Goal: Transaction & Acquisition: Book appointment/travel/reservation

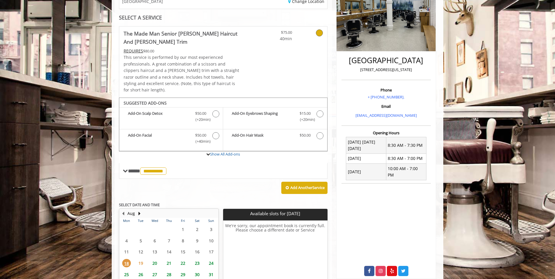
scroll to position [146, 0]
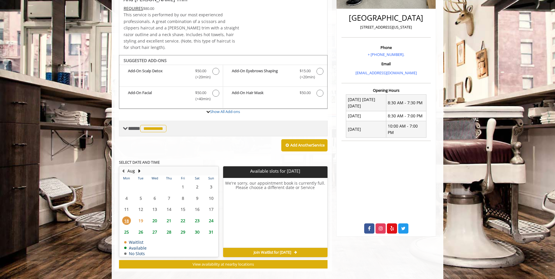
click at [160, 125] on span "**********" at bounding box center [153, 128] width 26 height 7
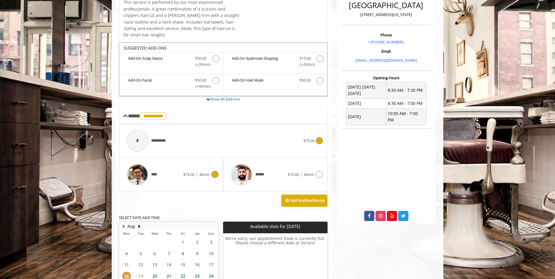
click at [212, 161] on div "**** $75.00 | 40min" at bounding box center [171, 175] width 95 height 28
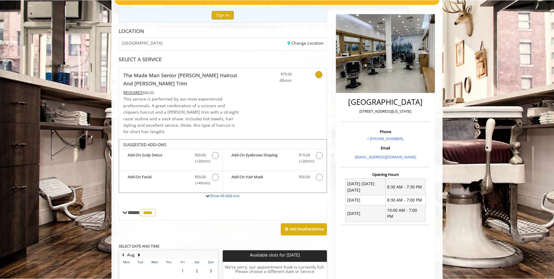
scroll to position [0, 0]
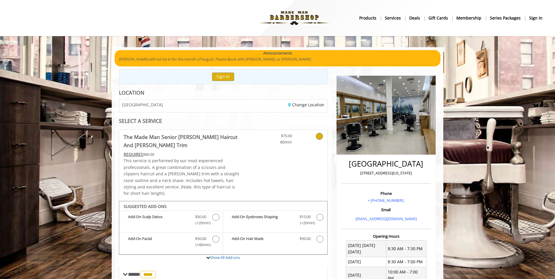
click at [320, 136] on icon at bounding box center [319, 136] width 7 height 7
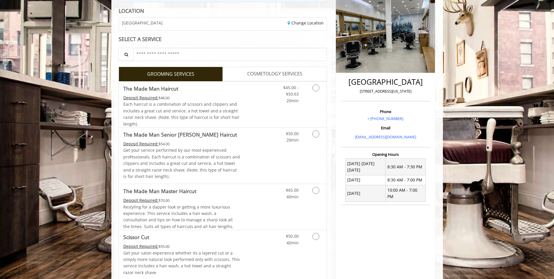
scroll to position [120, 0]
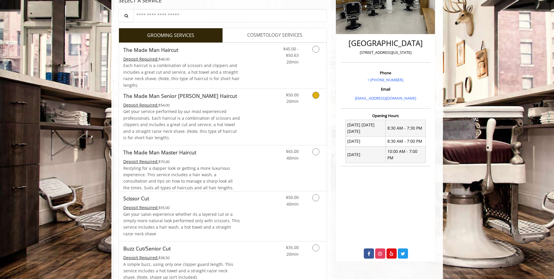
click at [315, 95] on icon "Grooming services" at bounding box center [315, 95] width 7 height 7
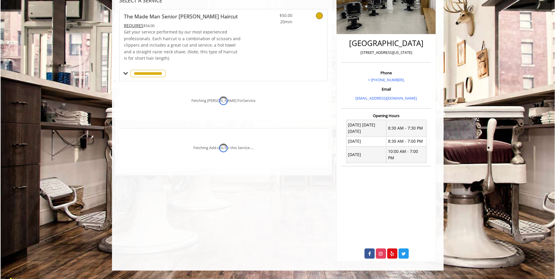
scroll to position [111, 0]
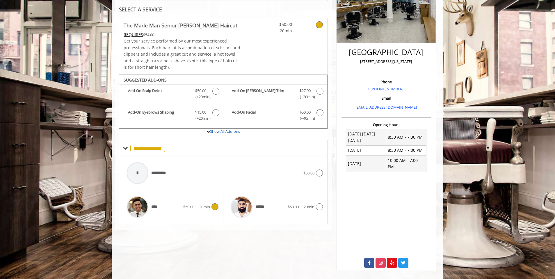
click at [216, 207] on icon at bounding box center [215, 206] width 7 height 7
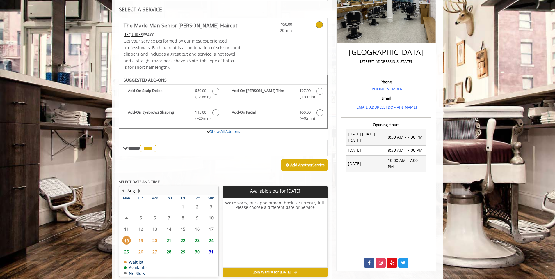
scroll to position [138, 0]
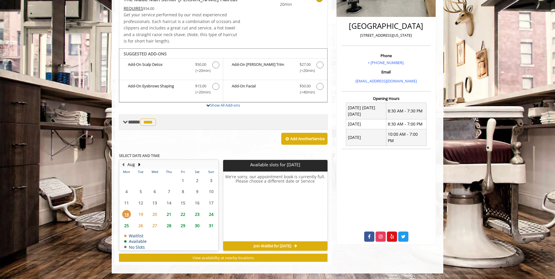
click at [155, 121] on span "****" at bounding box center [148, 121] width 16 height 7
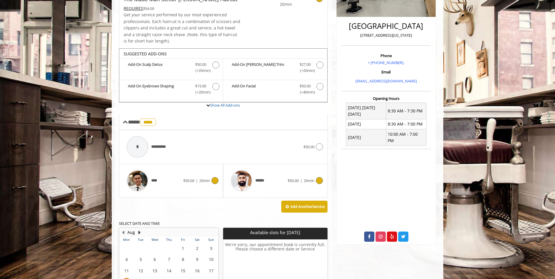
click at [322, 183] on div at bounding box center [319, 180] width 8 height 7
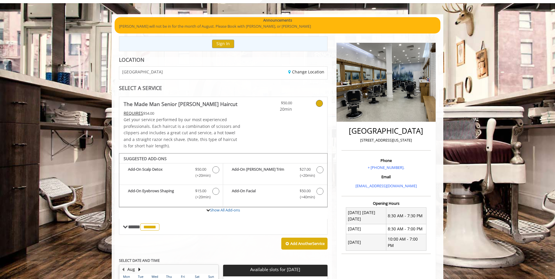
scroll to position [47, 0]
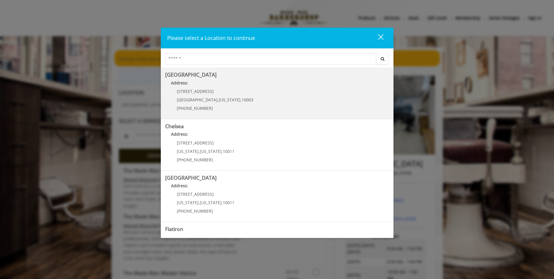
click at [254, 105] on Village "Greenwich Village Address: 60 E 8th St Manhattan , New York , 10003 (212) 598-1…" at bounding box center [277, 93] width 224 height 42
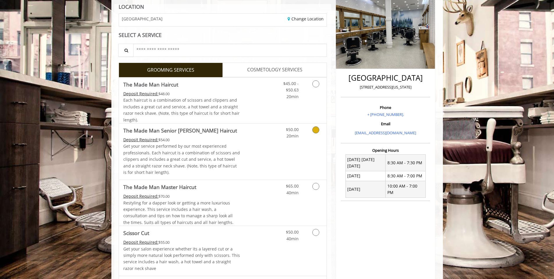
scroll to position [93, 0]
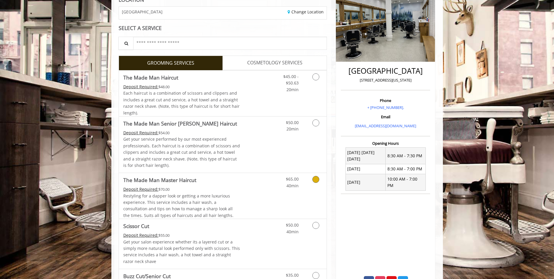
click at [316, 180] on icon "Grooming services" at bounding box center [315, 179] width 7 height 7
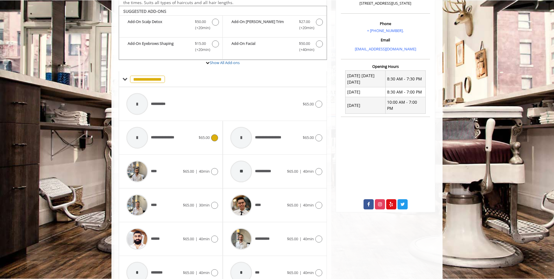
scroll to position [45, 0]
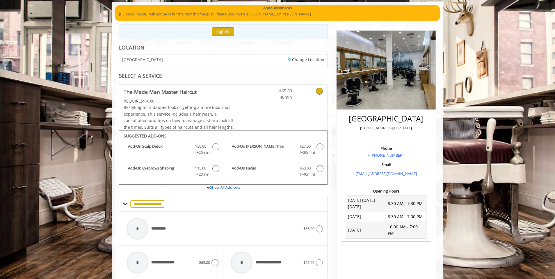
click at [318, 88] on icon at bounding box center [319, 91] width 7 height 7
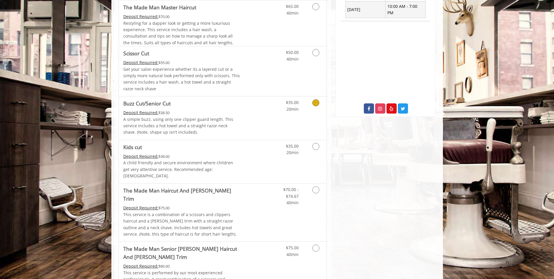
scroll to position [267, 0]
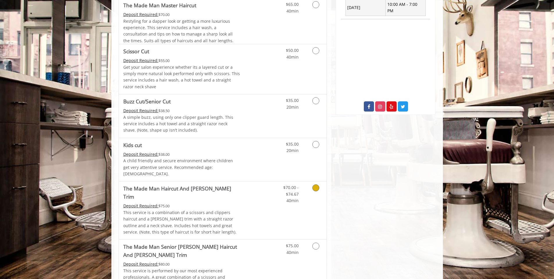
click at [315, 184] on icon "Grooming services" at bounding box center [315, 187] width 7 height 7
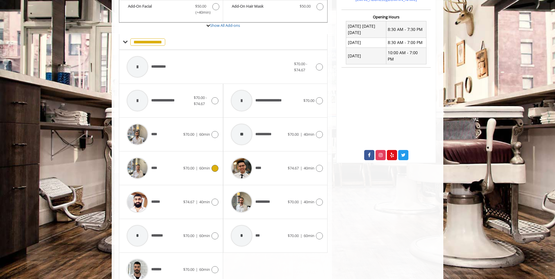
scroll to position [219, 0]
click at [217, 131] on icon at bounding box center [215, 134] width 7 height 7
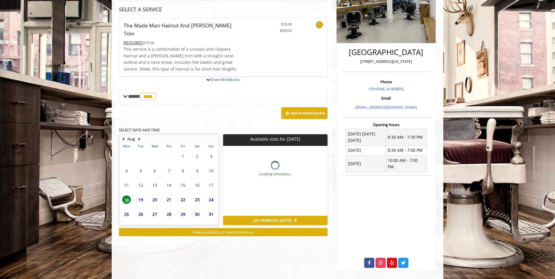
scroll to position [131, 0]
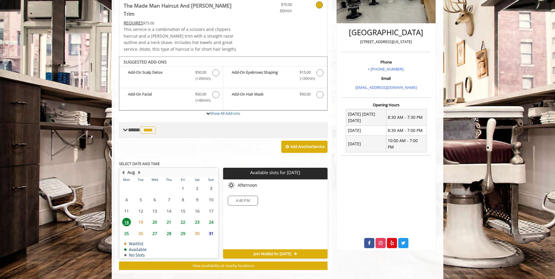
click at [152, 126] on span "****" at bounding box center [148, 129] width 16 height 7
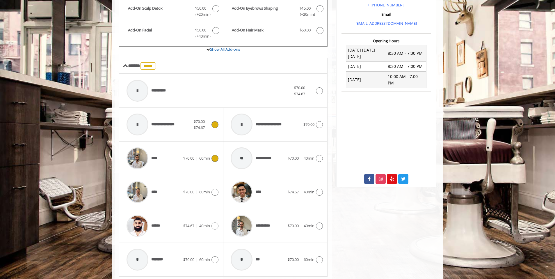
scroll to position [205, 0]
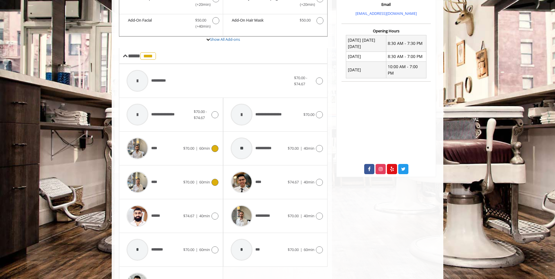
click at [212, 179] on div at bounding box center [214, 182] width 8 height 7
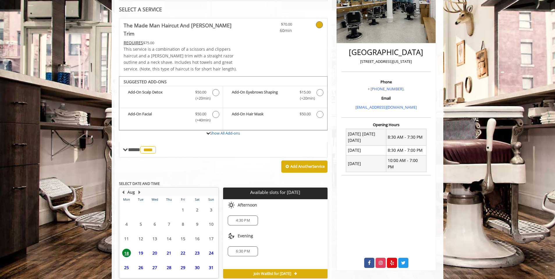
scroll to position [131, 0]
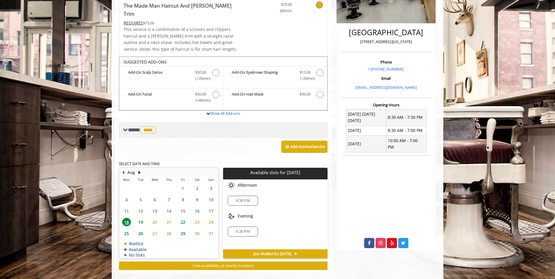
click at [146, 127] on div "**** **** ********" at bounding box center [223, 130] width 209 height 16
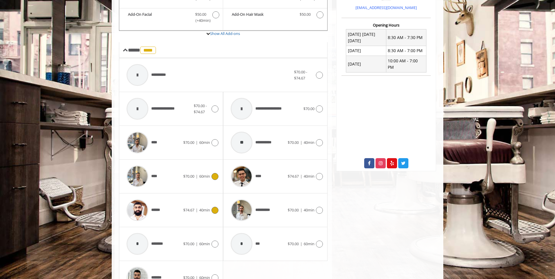
scroll to position [246, 0]
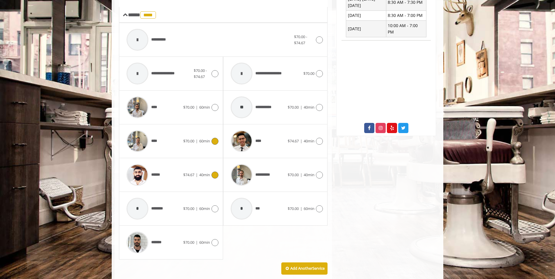
click at [212, 171] on div at bounding box center [214, 174] width 8 height 7
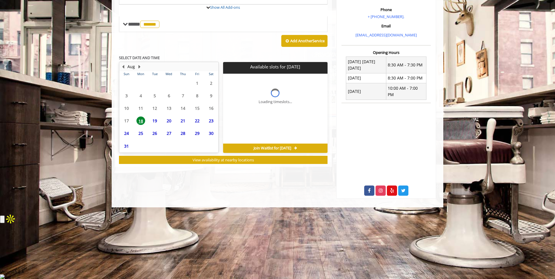
scroll to position [0, 0]
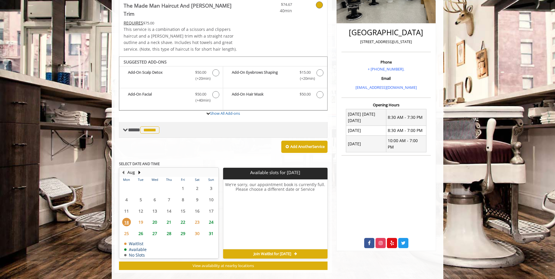
click at [147, 126] on span "******" at bounding box center [149, 129] width 19 height 7
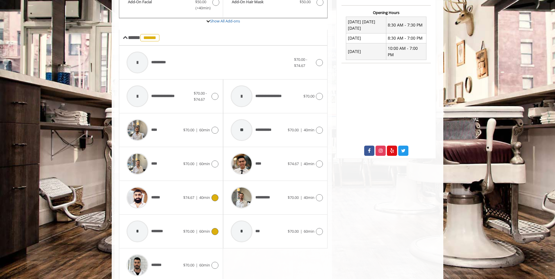
scroll to position [224, 0]
click at [215, 261] on icon at bounding box center [215, 264] width 7 height 7
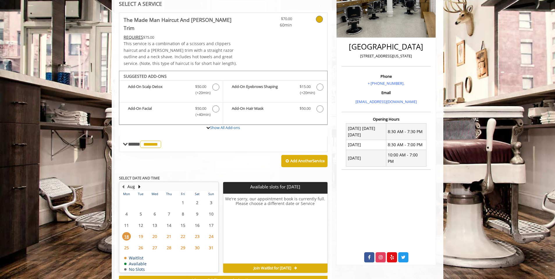
scroll to position [131, 0]
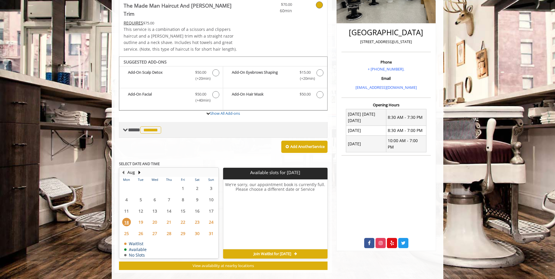
click at [152, 126] on span "*******" at bounding box center [150, 129] width 21 height 7
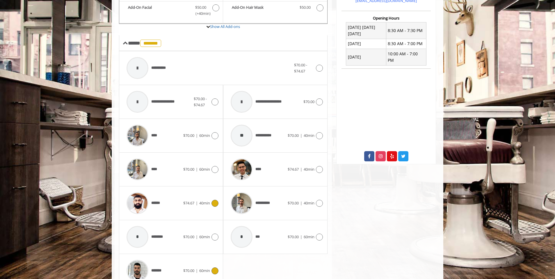
scroll to position [229, 0]
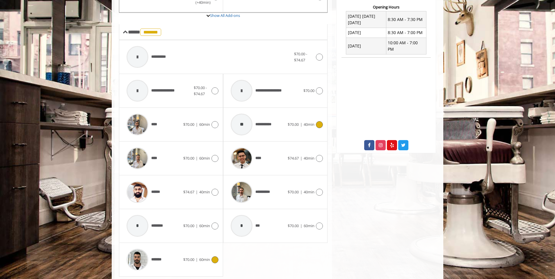
click at [281, 122] on div "**********" at bounding box center [258, 125] width 60 height 28
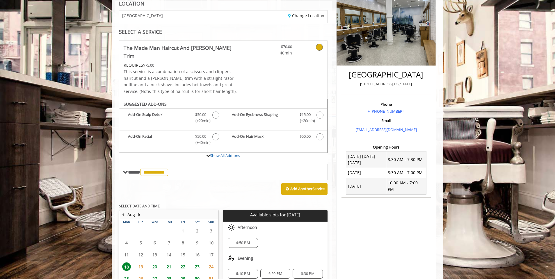
scroll to position [15, 0]
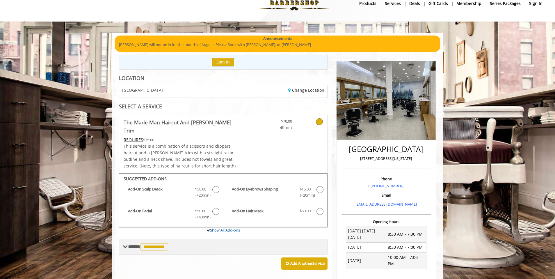
click at [159, 243] on span "**********" at bounding box center [154, 246] width 28 height 7
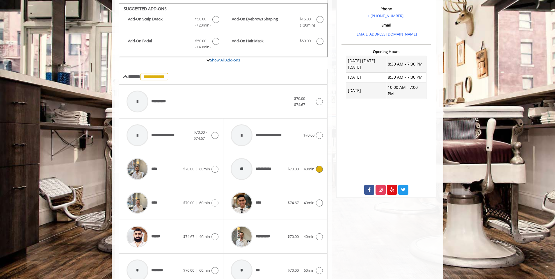
scroll to position [216, 0]
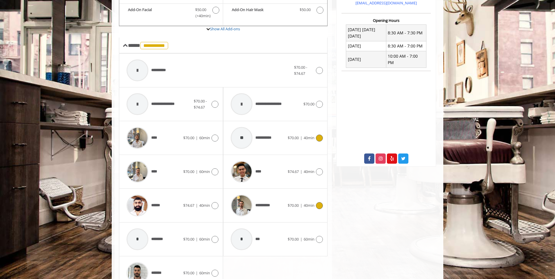
click at [317, 202] on icon at bounding box center [319, 205] width 7 height 7
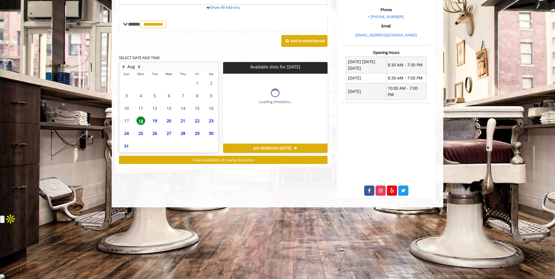
scroll to position [111, 0]
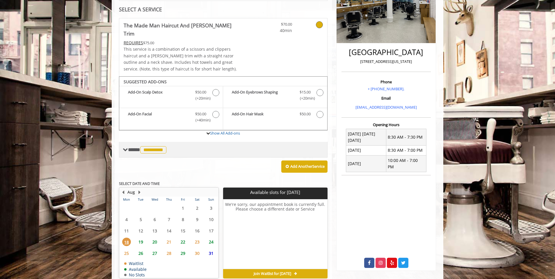
click at [157, 146] on span "**********" at bounding box center [153, 149] width 26 height 7
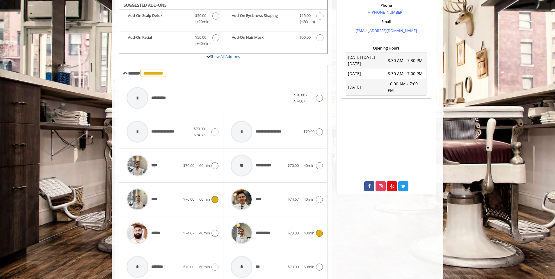
click at [212, 196] on icon at bounding box center [215, 199] width 7 height 7
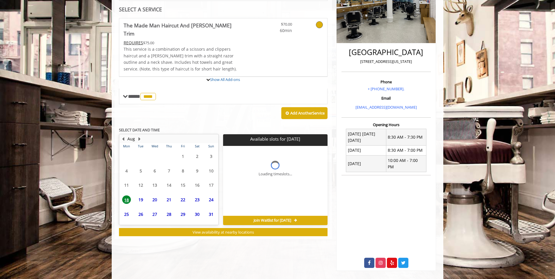
scroll to position [131, 0]
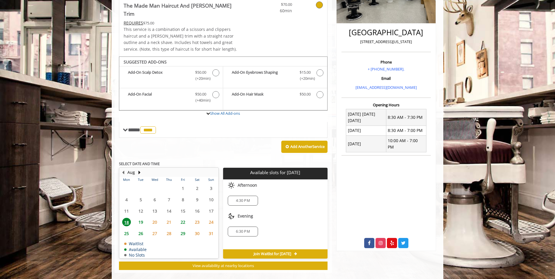
click at [239, 229] on span "6:30 PM" at bounding box center [243, 231] width 14 height 5
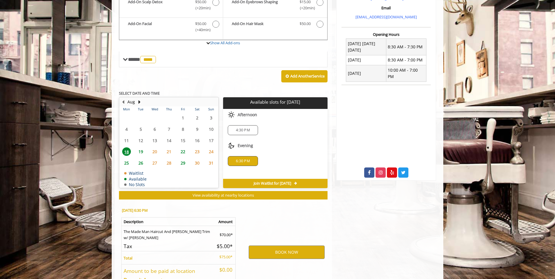
scroll to position [236, 0]
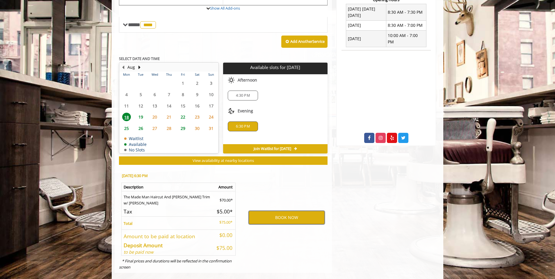
click at [270, 211] on button "BOOK NOW" at bounding box center [287, 217] width 76 height 13
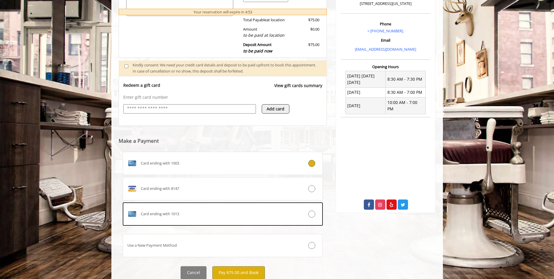
scroll to position [183, 0]
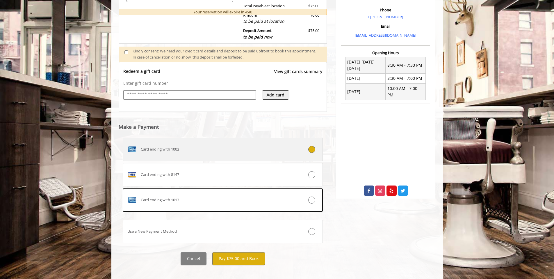
click at [243, 143] on label "Card ending with 1003" at bounding box center [223, 149] width 200 height 23
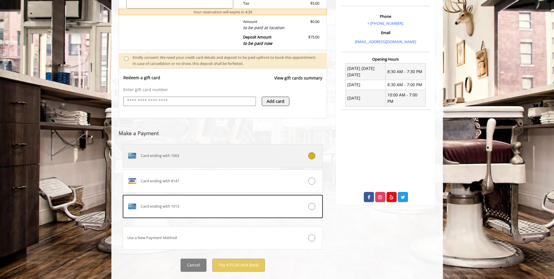
click at [258, 165] on label "Card ending with 1003" at bounding box center [223, 155] width 200 height 23
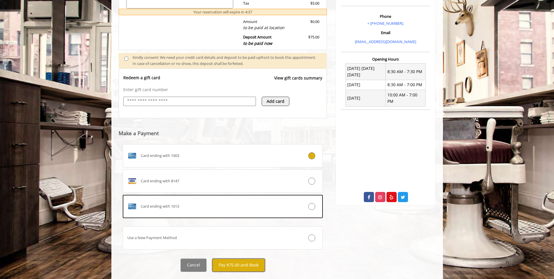
click at [239, 268] on button "Pay $75.00 and Book" at bounding box center [238, 264] width 53 height 13
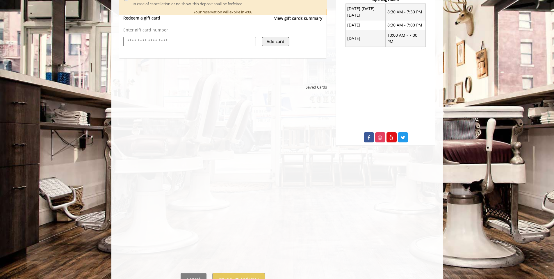
scroll to position [264, 0]
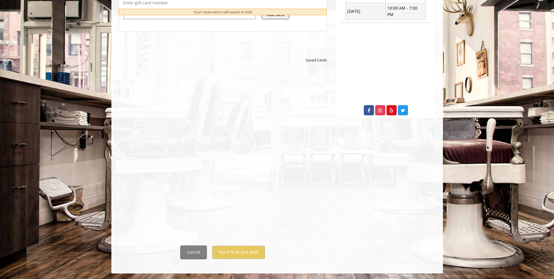
click at [200, 254] on button "Cancel" at bounding box center [194, 252] width 26 height 13
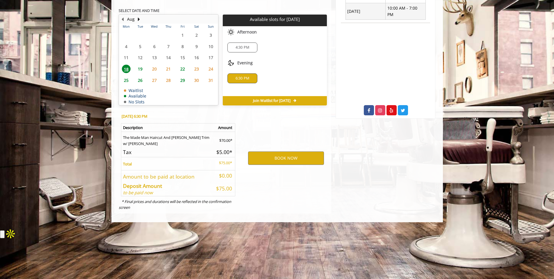
scroll to position [204, 0]
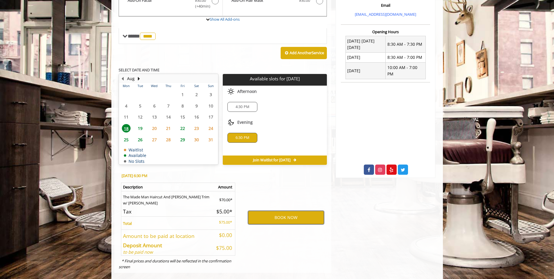
click at [259, 211] on button "BOOK NOW" at bounding box center [286, 217] width 76 height 13
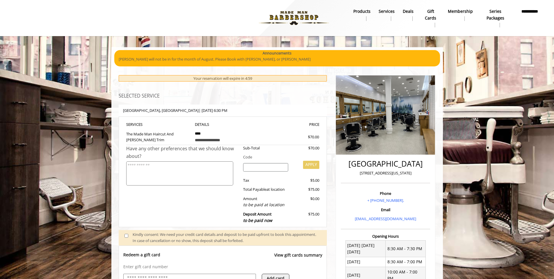
scroll to position [190, 0]
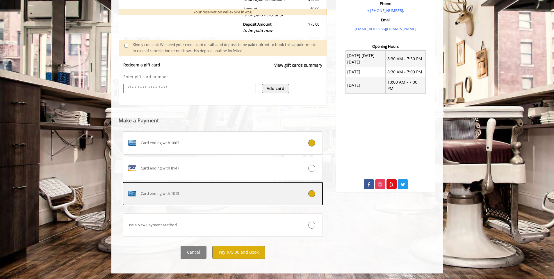
click at [267, 194] on div "Card ending with 1013" at bounding box center [206, 193] width 166 height 9
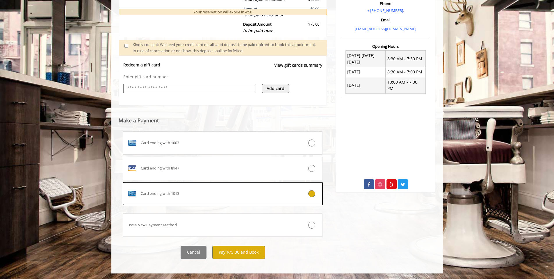
scroll to position [177, 0]
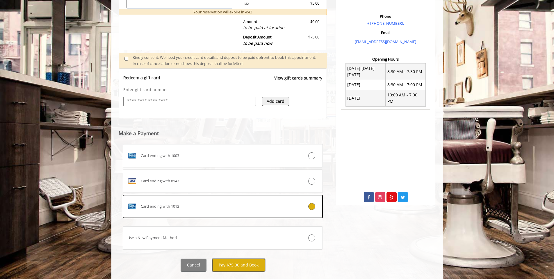
click at [248, 268] on button "Pay $75.00 and Book" at bounding box center [238, 264] width 53 height 13
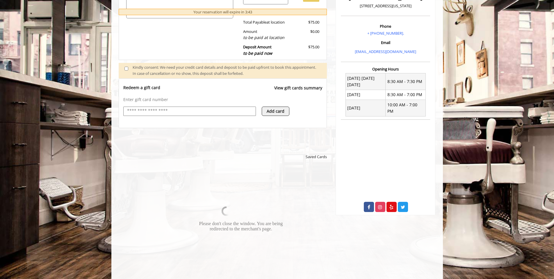
scroll to position [132, 0]
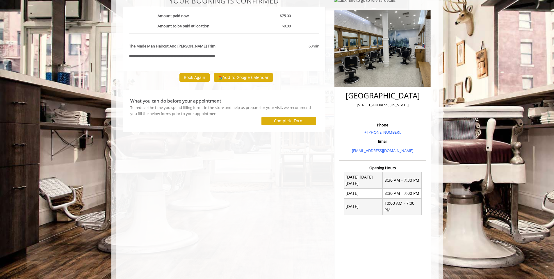
scroll to position [102, 0]
